Goal: Task Accomplishment & Management: Manage account settings

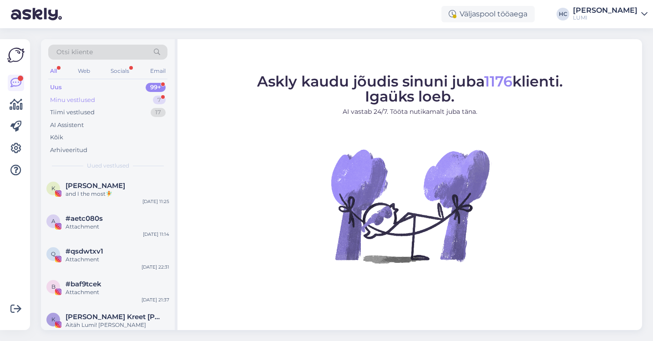
click at [132, 96] on div "Minu vestlused 7" at bounding box center [107, 100] width 119 height 13
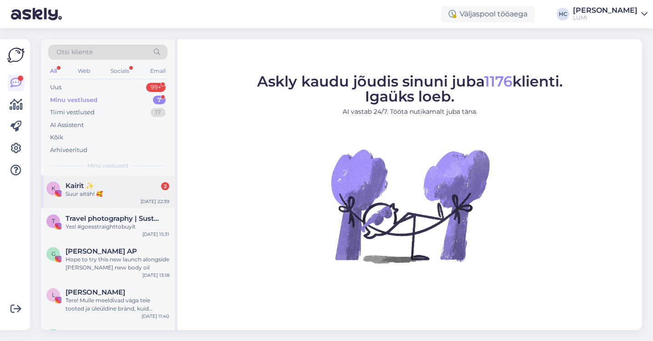
click at [124, 192] on div "Suur aitäh! 🥰" at bounding box center [118, 194] width 104 height 8
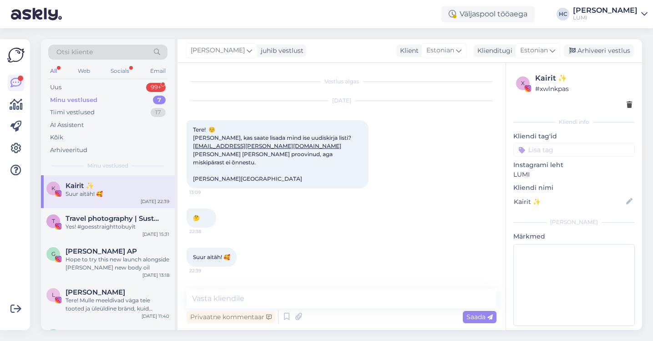
scroll to position [20, 0]
click at [124, 89] on div "Uus 99+" at bounding box center [107, 87] width 119 height 13
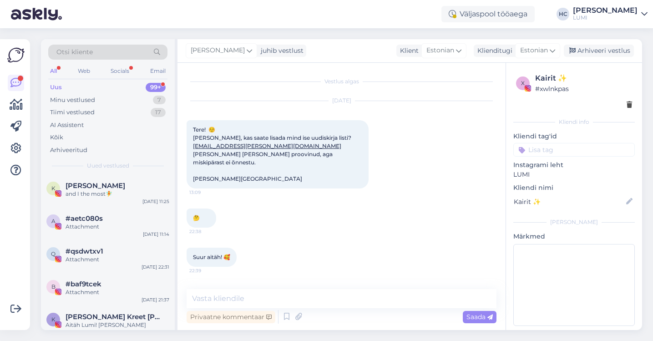
click at [121, 90] on div "Uus 99+" at bounding box center [107, 87] width 119 height 13
click at [112, 113] on div "Tiimi vestlused 17" at bounding box center [107, 112] width 119 height 13
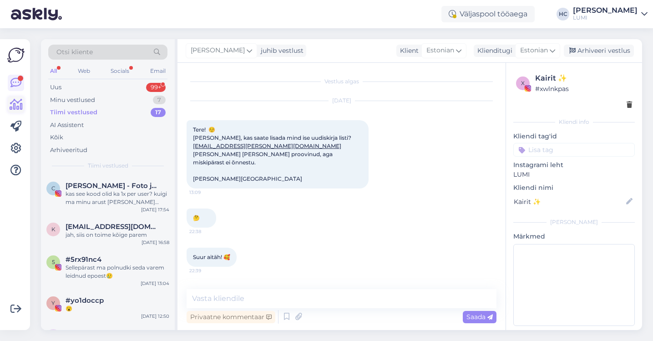
click at [20, 101] on icon at bounding box center [16, 104] width 13 height 11
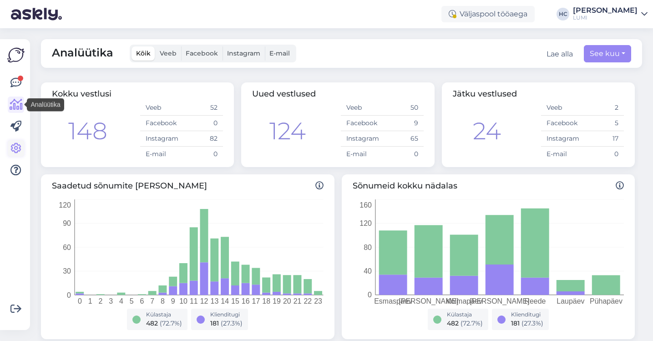
click at [17, 151] on icon at bounding box center [15, 148] width 11 height 11
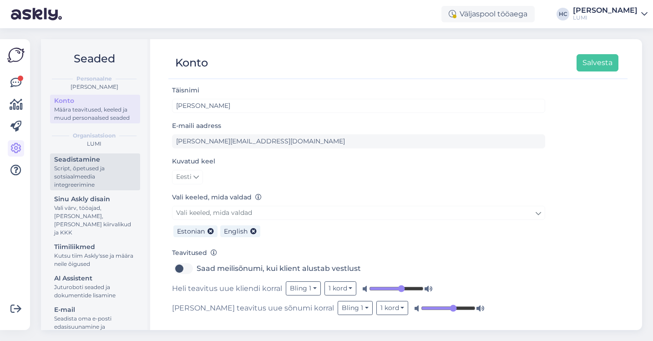
click at [109, 168] on div "Script, õpetused ja sotsiaalmeedia integreerimine" at bounding box center [95, 176] width 82 height 25
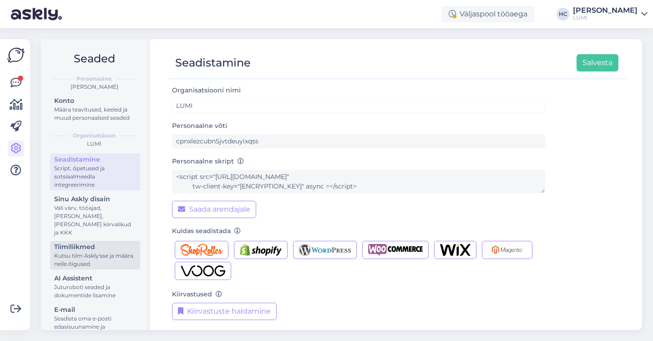
click at [101, 252] on div "Kutsu tiim Askly'sse ja määra neile õigused" at bounding box center [95, 260] width 82 height 16
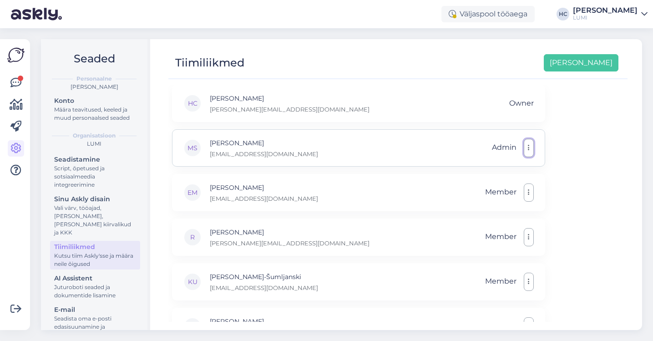
click at [533, 148] on button "button" at bounding box center [529, 148] width 10 height 18
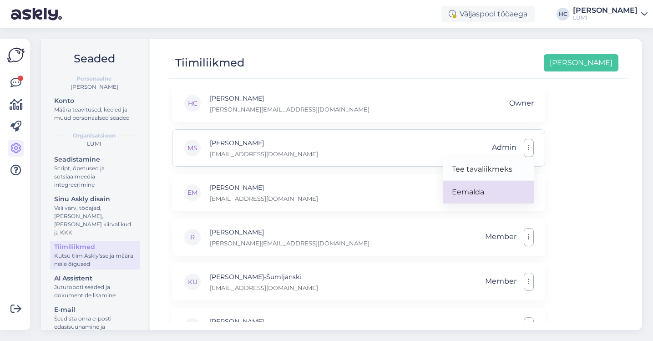
click at [493, 189] on link "Eemalda" at bounding box center [488, 192] width 91 height 23
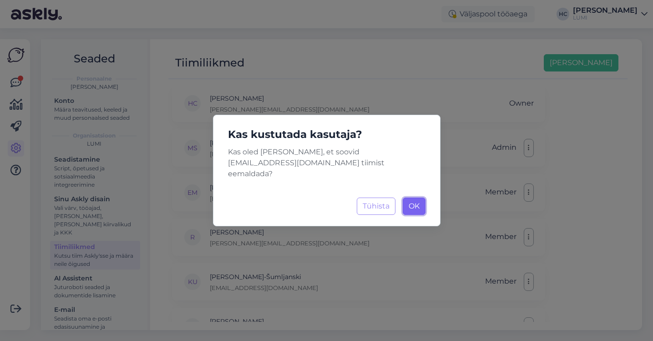
click at [413, 202] on span "OK" at bounding box center [414, 206] width 11 height 9
